Goal: Information Seeking & Learning: Compare options

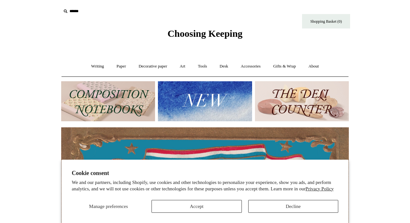
click at [220, 207] on button "Accept" at bounding box center [196, 206] width 90 height 13
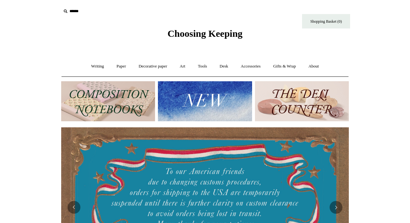
click at [105, 100] on img at bounding box center [108, 101] width 94 height 40
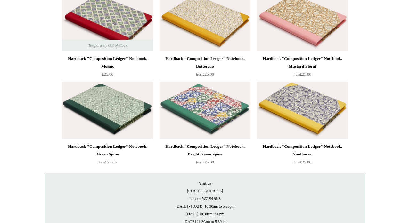
scroll to position [1762, 0]
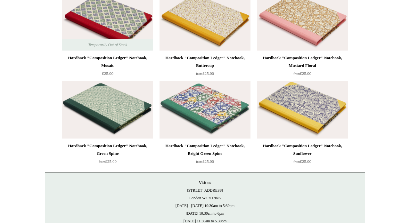
click at [185, 20] on img at bounding box center [204, 22] width 91 height 58
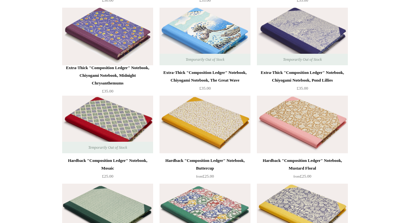
scroll to position [1665, 0]
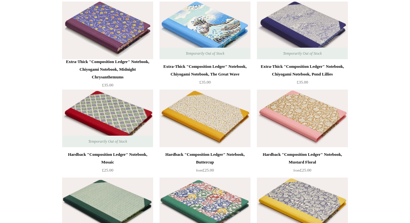
click at [197, 114] on img at bounding box center [204, 119] width 91 height 58
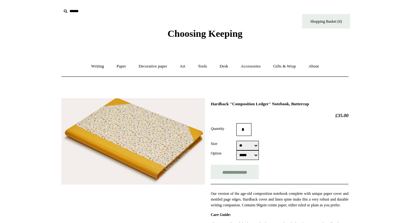
select select "**"
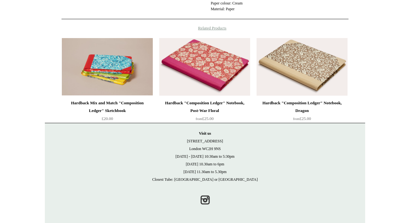
scroll to position [369, 0]
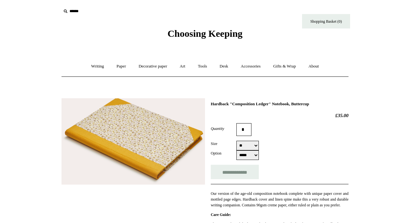
select select "**"
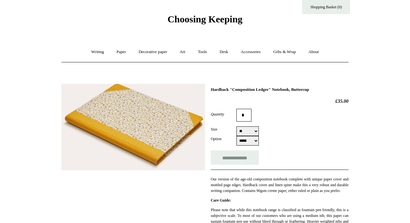
scroll to position [16, 0]
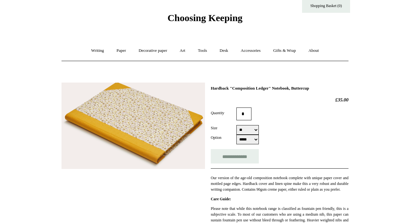
click at [140, 123] on img at bounding box center [132, 126] width 143 height 87
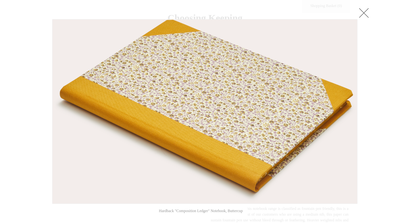
click at [363, 11] on link at bounding box center [363, 12] width 13 height 13
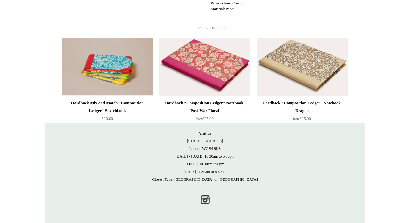
scroll to position [369, 0]
click at [191, 71] on img at bounding box center [204, 67] width 91 height 58
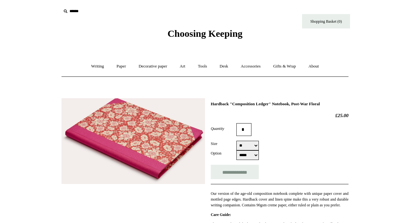
select select "*****"
click at [145, 143] on img at bounding box center [132, 141] width 143 height 86
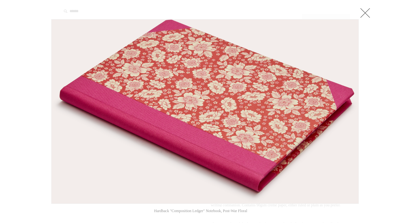
click at [366, 10] on link at bounding box center [364, 12] width 13 height 13
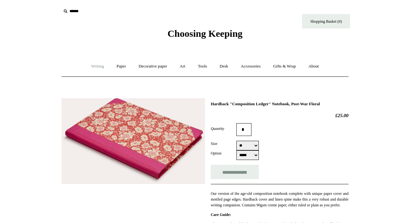
click at [97, 67] on link "Writing +" at bounding box center [97, 66] width 24 height 17
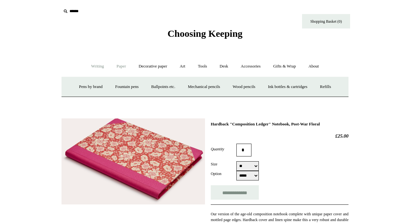
click at [117, 65] on link "Paper +" at bounding box center [121, 66] width 21 height 17
click at [111, 89] on link "Notebooks +" at bounding box center [114, 86] width 29 height 17
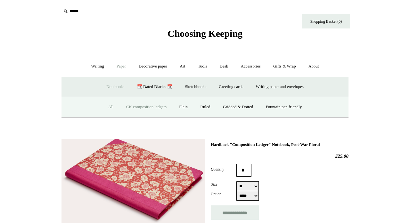
click at [108, 106] on link "All" at bounding box center [110, 107] width 17 height 17
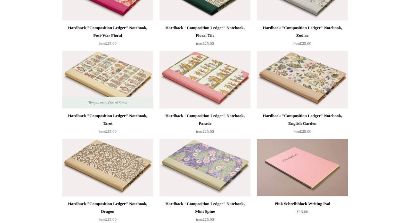
scroll to position [209, 0]
click at [191, 83] on img at bounding box center [204, 80] width 91 height 58
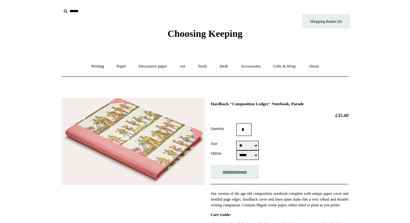
click at [152, 131] on img at bounding box center [132, 141] width 143 height 87
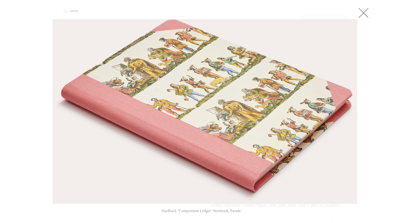
click at [362, 12] on link at bounding box center [363, 12] width 13 height 13
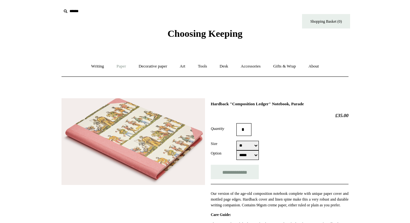
click at [119, 65] on link "Paper +" at bounding box center [121, 66] width 21 height 17
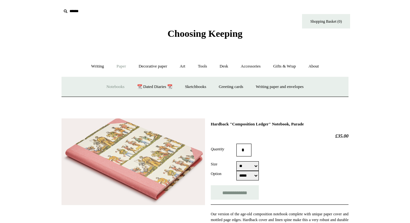
click at [104, 84] on link "Notebooks +" at bounding box center [114, 86] width 29 height 17
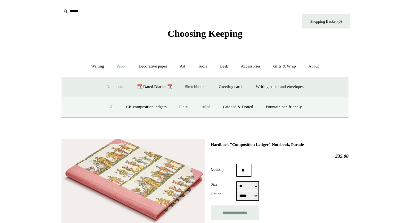
click at [207, 108] on link "Ruled" at bounding box center [204, 107] width 21 height 17
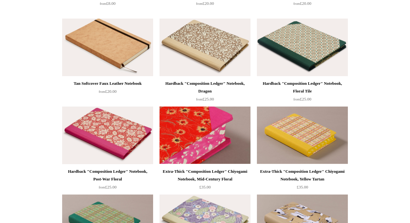
scroll to position [506, 0]
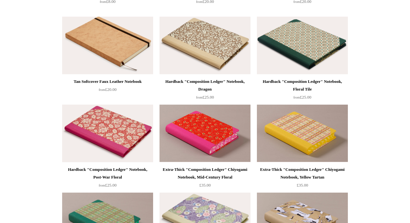
click at [309, 55] on img at bounding box center [302, 46] width 91 height 58
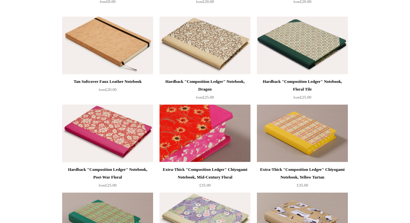
click at [180, 137] on img at bounding box center [204, 134] width 91 height 58
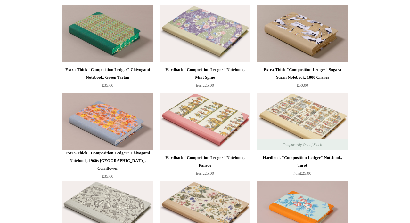
scroll to position [695, 0]
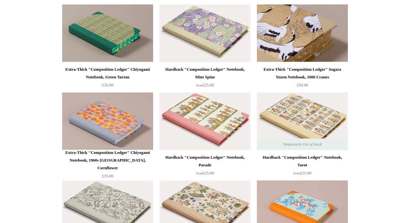
click at [289, 38] on img at bounding box center [302, 33] width 91 height 58
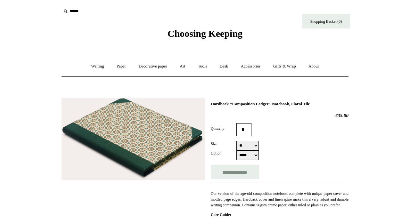
select select "*****"
click at [151, 136] on img at bounding box center [132, 139] width 143 height 82
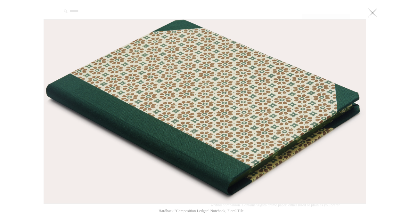
click at [373, 12] on link at bounding box center [372, 12] width 13 height 13
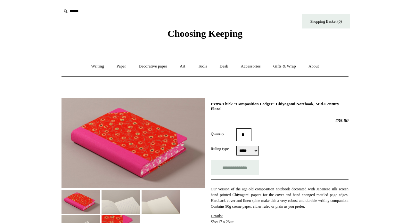
select select "*****"
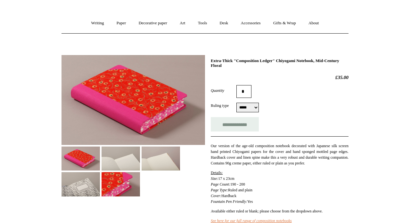
scroll to position [42, 0]
